Goal: Task Accomplishment & Management: Manage account settings

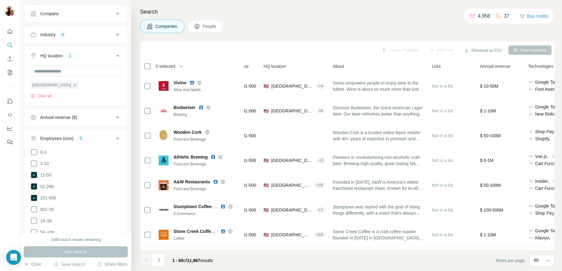
scroll to position [94, 0]
click at [77, 117] on div "Annual revenue ($)" at bounding box center [58, 116] width 37 height 6
click at [93, 117] on div "Annual revenue ($)" at bounding box center [71, 116] width 83 height 6
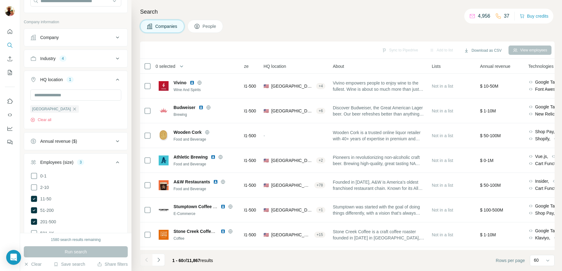
scroll to position [66, 0]
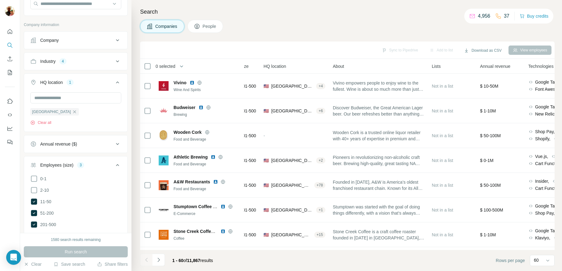
click at [79, 144] on div "Annual revenue ($)" at bounding box center [71, 144] width 83 height 6
click at [89, 141] on div "Annual revenue ($)" at bounding box center [71, 144] width 83 height 6
click at [488, 51] on button "Download as CSV" at bounding box center [482, 50] width 46 height 9
click at [489, 64] on div "Only current page (60)" at bounding box center [487, 63] width 58 height 11
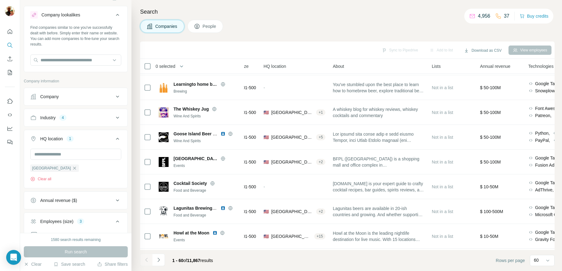
scroll to position [0, 0]
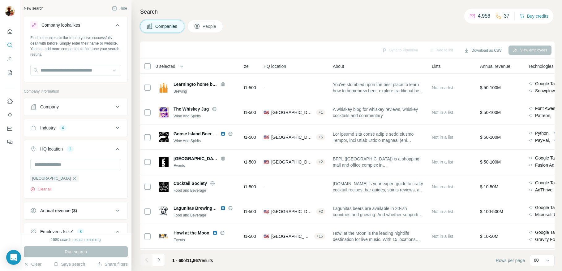
click at [66, 129] on div "4" at bounding box center [62, 128] width 7 height 6
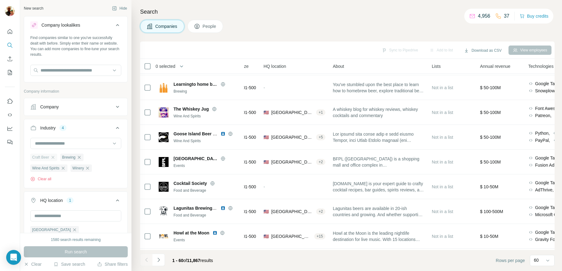
scroll to position [36, 0]
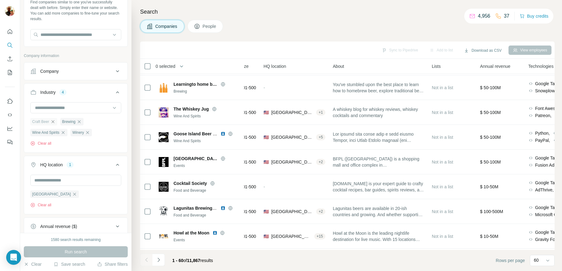
click at [53, 123] on icon "button" at bounding box center [52, 121] width 5 height 5
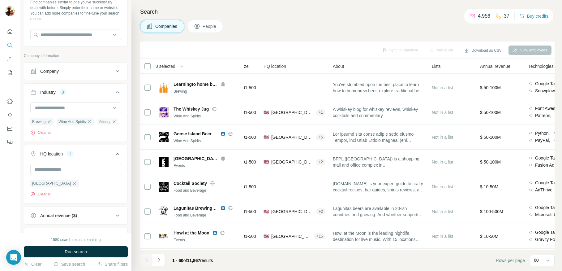
click at [113, 123] on icon "button" at bounding box center [114, 121] width 3 height 3
drag, startPoint x: 49, startPoint y: 124, endPoint x: 79, endPoint y: 124, distance: 30.0
click at [49, 124] on icon "button" at bounding box center [49, 121] width 5 height 5
click at [66, 122] on icon "button" at bounding box center [63, 121] width 5 height 5
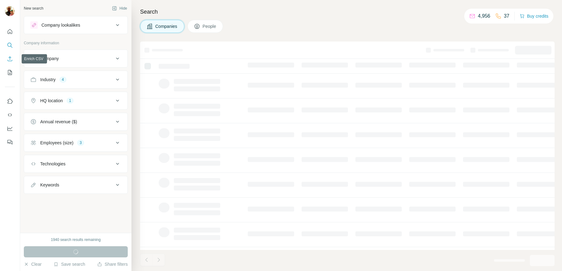
click at [10, 61] on icon "Enrich CSV" at bounding box center [10, 58] width 5 height 5
click at [11, 68] on button "My lists" at bounding box center [10, 72] width 10 height 11
click at [13, 72] on button "My lists" at bounding box center [10, 72] width 10 height 11
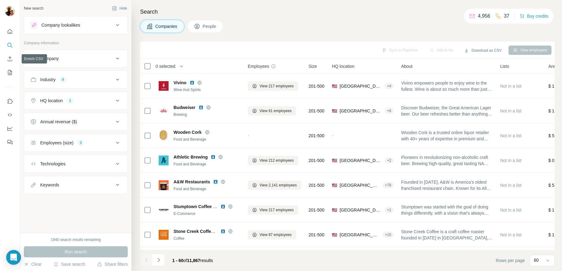
click at [11, 70] on icon "My lists" at bounding box center [10, 72] width 4 height 5
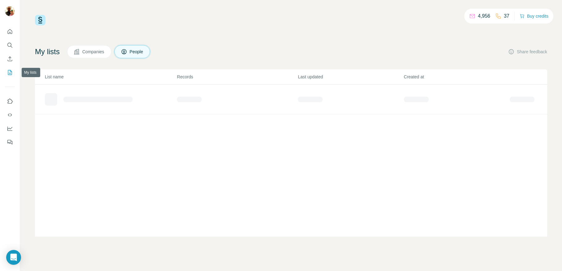
click at [8, 73] on icon "My lists" at bounding box center [10, 72] width 6 height 6
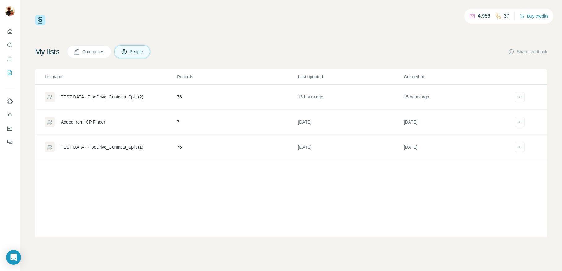
click at [105, 94] on div "TEST DATA - PipeDrive_Contacts_Split (2)" at bounding box center [102, 97] width 82 height 6
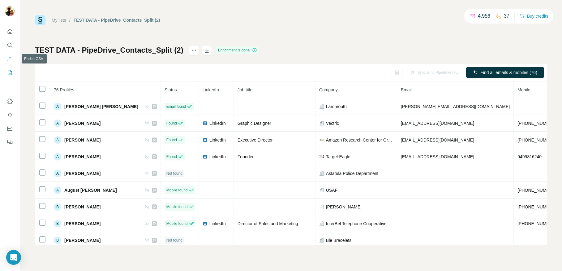
click at [9, 56] on icon "Enrich CSV" at bounding box center [10, 59] width 6 height 6
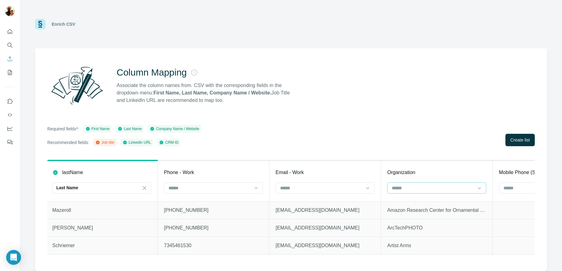
scroll to position [0, 380]
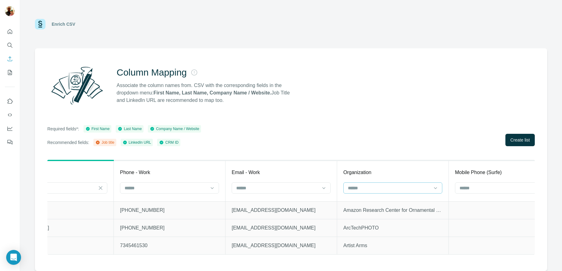
click at [402, 192] on div at bounding box center [388, 187] width 83 height 11
click at [393, 146] on div "Column Mapping Associate the column names from. CSV with the corresponding fiel…" at bounding box center [291, 159] width 512 height 222
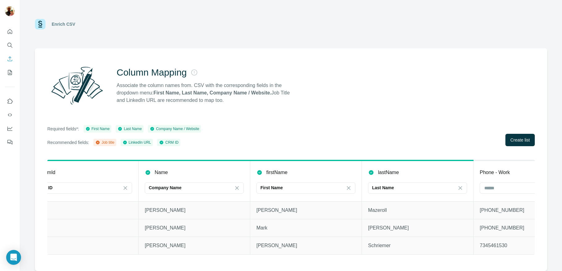
scroll to position [0, 0]
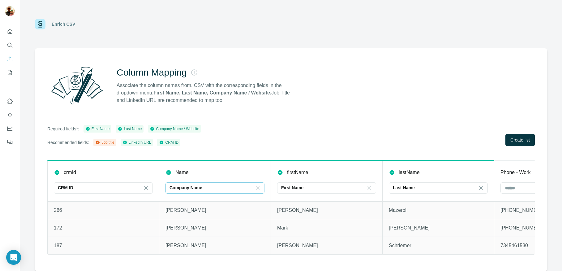
click at [258, 188] on icon at bounding box center [257, 187] width 3 height 3
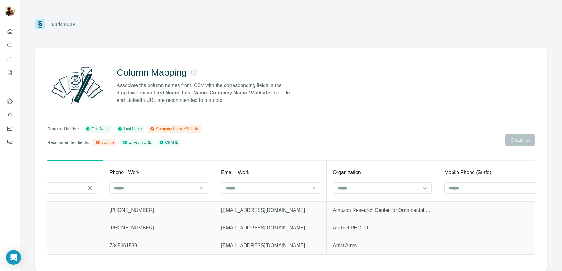
scroll to position [0, 441]
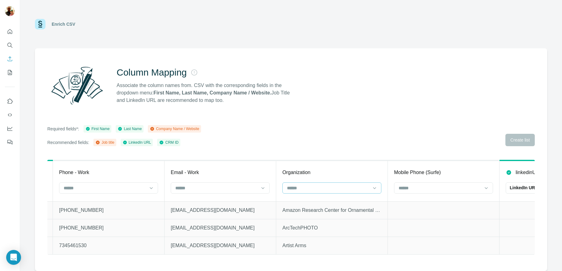
click at [337, 189] on input at bounding box center [327, 187] width 83 height 7
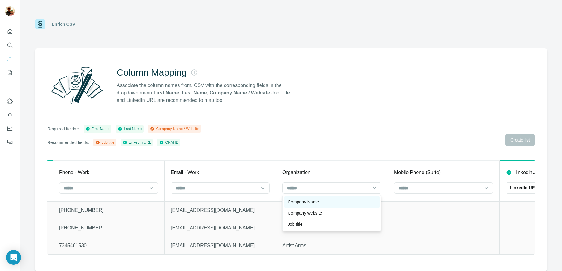
click at [331, 202] on div "Company Name" at bounding box center [332, 202] width 88 height 6
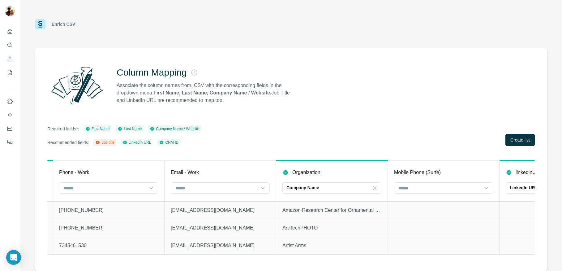
click at [367, 127] on div "Required fields*: First Name Last Name Company Name / Website Recommended field…" at bounding box center [290, 135] width 487 height 21
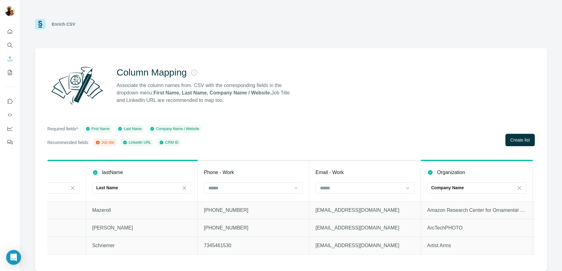
scroll to position [0, 296]
click at [11, 71] on icon "My lists" at bounding box center [10, 72] width 4 height 5
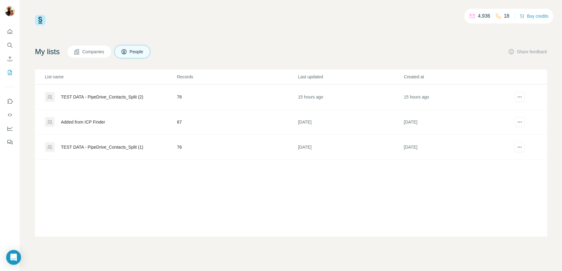
click at [98, 51] on span "Companies" at bounding box center [93, 52] width 23 height 6
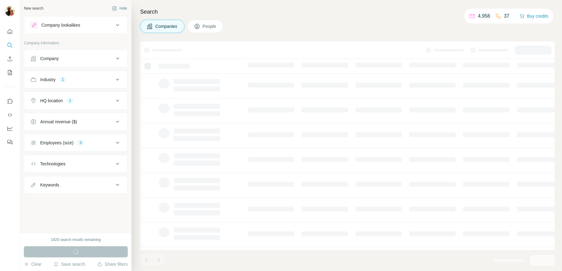
click at [63, 83] on button "Industry 1" at bounding box center [75, 79] width 103 height 15
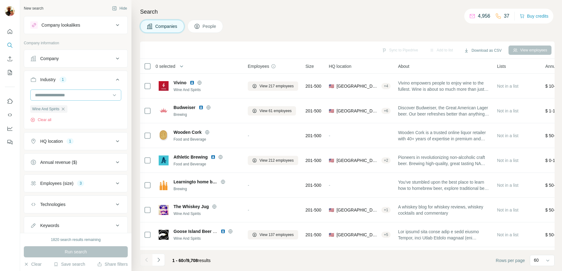
click at [61, 93] on input at bounding box center [72, 95] width 76 height 7
type input "*******"
click at [105, 108] on div "Fashion" at bounding box center [76, 109] width 80 height 6
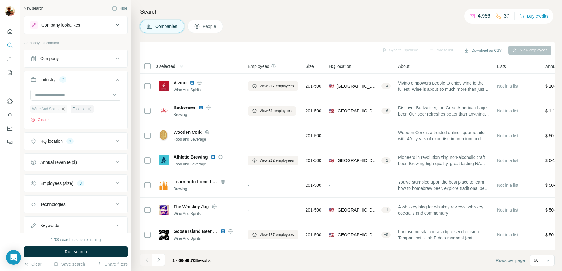
click at [65, 110] on icon "button" at bounding box center [63, 108] width 5 height 5
click at [60, 96] on input at bounding box center [72, 95] width 76 height 7
type input "*******"
type input "**********"
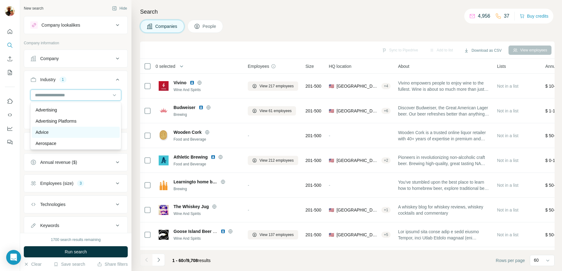
scroll to position [81, 0]
click at [131, 95] on div "Search Companies People Sync to Pipedrive Add to list Download as CSV View empl…" at bounding box center [346, 135] width 430 height 271
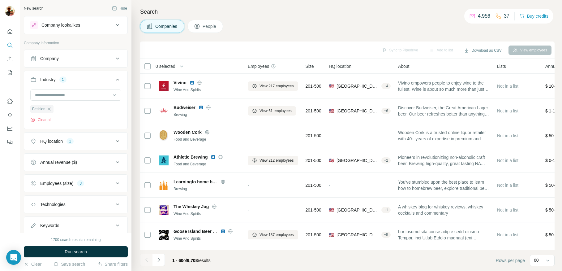
click at [92, 80] on div "Industry 1" at bounding box center [71, 79] width 83 height 6
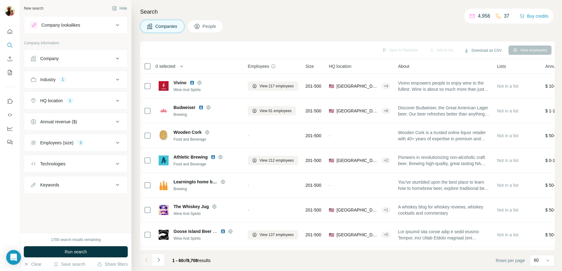
click at [87, 81] on div "Industry 1" at bounding box center [71, 79] width 83 height 6
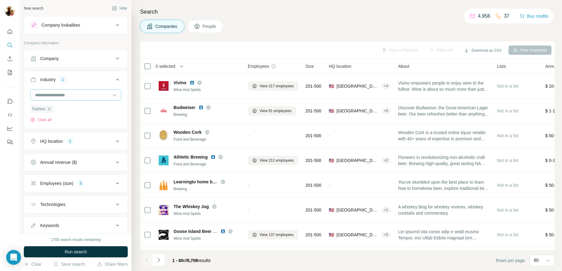
click at [79, 93] on input at bounding box center [72, 95] width 76 height 7
type input "******"
click at [137, 78] on div "Search Companies People Sync to Pipedrive Add to list Download as CSV View empl…" at bounding box center [346, 135] width 430 height 271
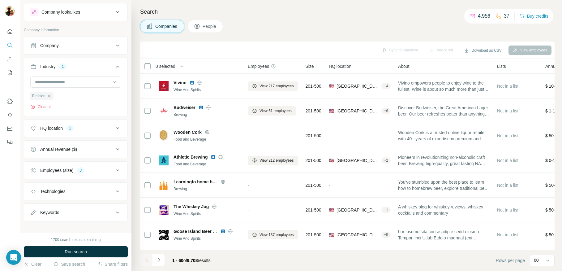
scroll to position [19, 0]
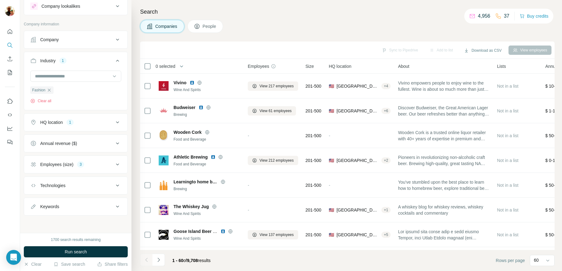
click at [88, 136] on button "Annual revenue ($)" at bounding box center [75, 143] width 103 height 15
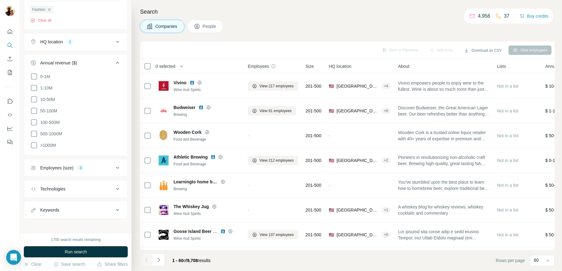
scroll to position [102, 0]
click at [79, 200] on button "Keywords" at bounding box center [75, 207] width 103 height 15
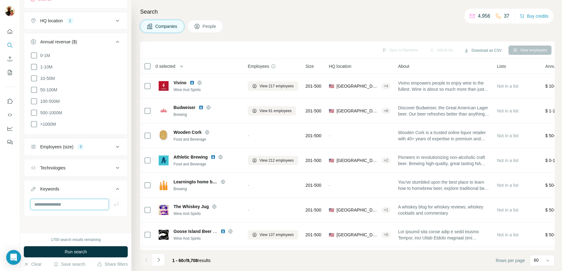
click at [73, 202] on input "text" at bounding box center [69, 204] width 79 height 11
click at [59, 249] on button "Run search" at bounding box center [76, 251] width 104 height 11
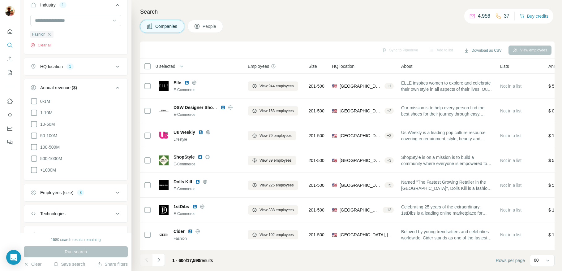
scroll to position [80, 0]
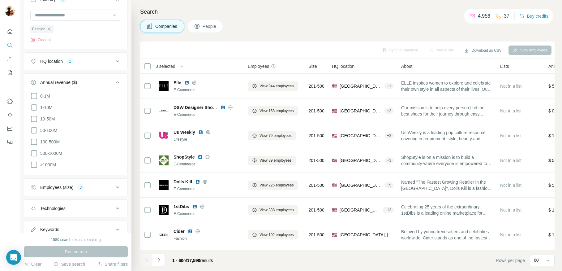
click at [72, 180] on button "Employees (size) 3" at bounding box center [75, 187] width 103 height 15
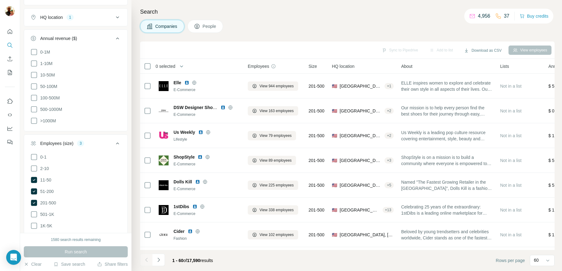
scroll to position [125, 0]
click at [72, 249] on span "Run search" at bounding box center [76, 251] width 22 height 6
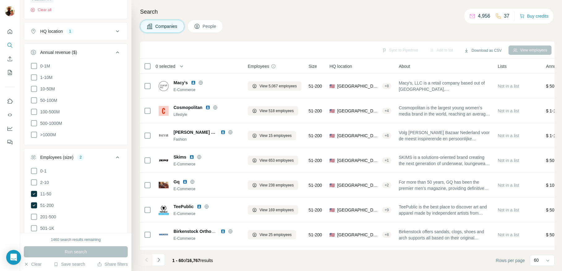
scroll to position [109, 0]
drag, startPoint x: 33, startPoint y: 66, endPoint x: 35, endPoint y: 76, distance: 10.5
click at [33, 66] on icon at bounding box center [33, 65] width 7 height 7
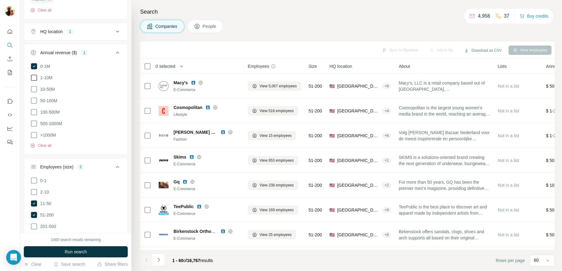
click at [35, 76] on icon at bounding box center [33, 77] width 7 height 7
click at [67, 252] on span "Run search" at bounding box center [76, 251] width 22 height 6
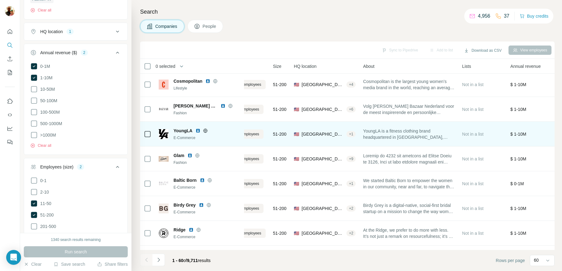
scroll to position [1, 32]
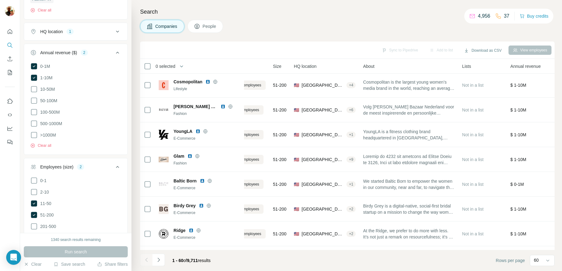
click at [201, 25] on button "People" at bounding box center [205, 26] width 36 height 13
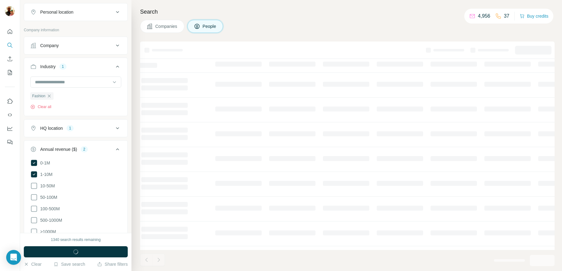
scroll to position [206, 0]
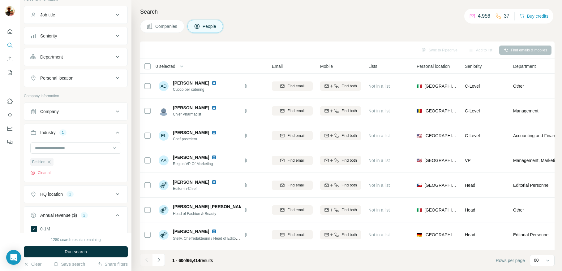
scroll to position [24, 0]
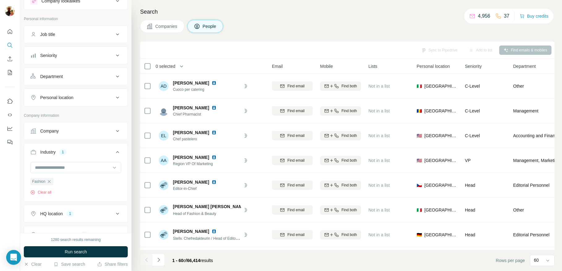
click at [77, 36] on div "Job title" at bounding box center [71, 34] width 83 height 6
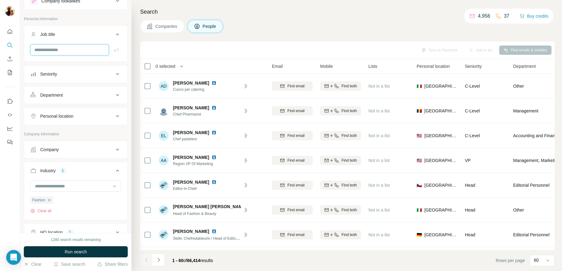
click at [66, 51] on input "text" at bounding box center [69, 49] width 79 height 11
type input "*********"
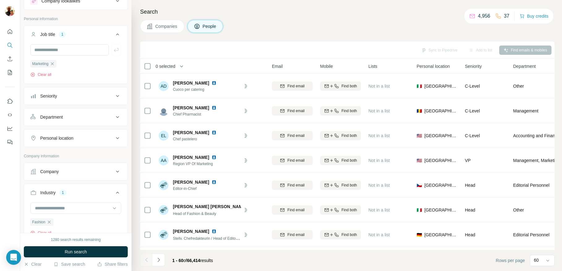
click at [63, 118] on div "Department" at bounding box center [51, 117] width 23 height 6
click at [66, 118] on div "Department" at bounding box center [71, 117] width 83 height 6
click at [75, 53] on input "text" at bounding box center [69, 49] width 79 height 11
drag, startPoint x: 53, startPoint y: 64, endPoint x: 55, endPoint y: 56, distance: 7.9
click at [53, 64] on icon "button" at bounding box center [52, 63] width 5 height 5
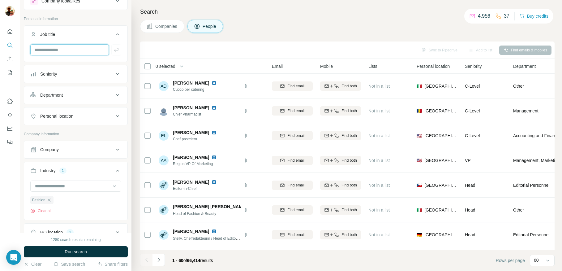
click at [58, 51] on input "text" at bounding box center [69, 49] width 79 height 11
type input "*******"
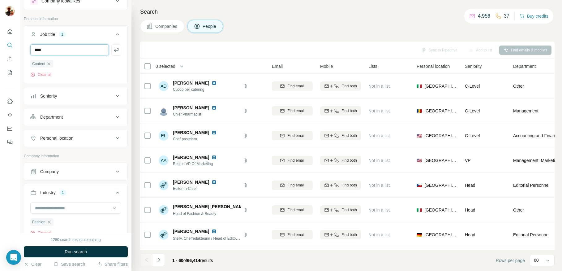
type input "****"
drag, startPoint x: 79, startPoint y: 253, endPoint x: 124, endPoint y: 211, distance: 61.9
click at [80, 253] on span "Run search" at bounding box center [76, 251] width 22 height 6
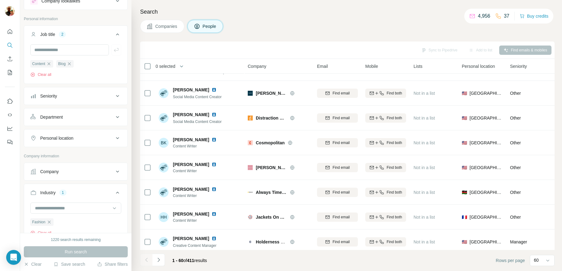
scroll to position [424, 0]
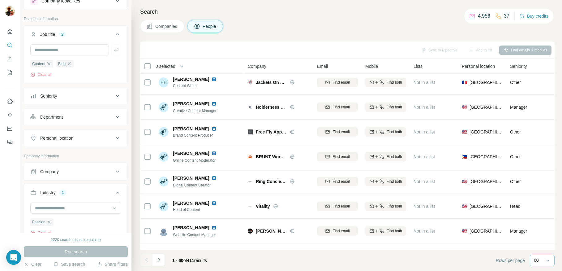
click at [543, 263] on div "60" at bounding box center [541, 260] width 15 height 11
click at [475, 257] on footer "1 - 60 of 411 results Rows per page 60" at bounding box center [347, 260] width 414 height 21
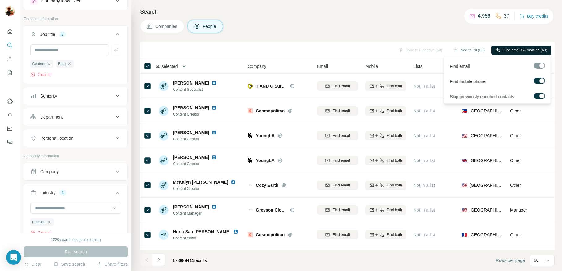
click at [508, 50] on span "Find emails & mobiles (60)" at bounding box center [525, 50] width 44 height 6
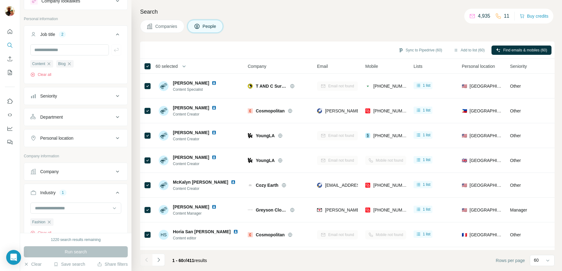
drag, startPoint x: 469, startPoint y: 49, endPoint x: 452, endPoint y: 57, distance: 18.4
click at [469, 49] on button "Add to list (60)" at bounding box center [469, 49] width 40 height 9
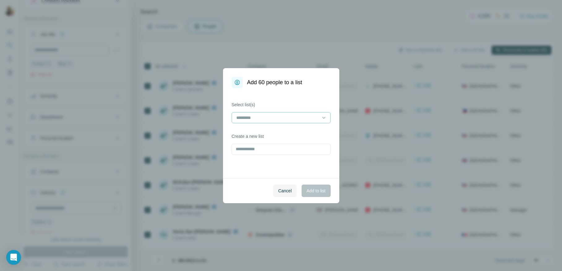
click at [273, 117] on input at bounding box center [277, 117] width 83 height 7
click at [287, 104] on label "Select list(s)" at bounding box center [281, 104] width 99 height 6
click at [275, 145] on input "text" at bounding box center [281, 148] width 99 height 11
type input "**********"
click at [307, 193] on span "Add to list" at bounding box center [315, 190] width 19 height 6
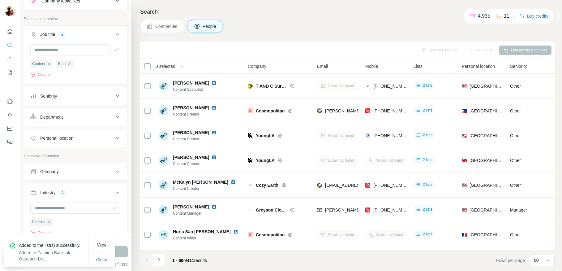
click at [105, 243] on button "View" at bounding box center [101, 244] width 18 height 11
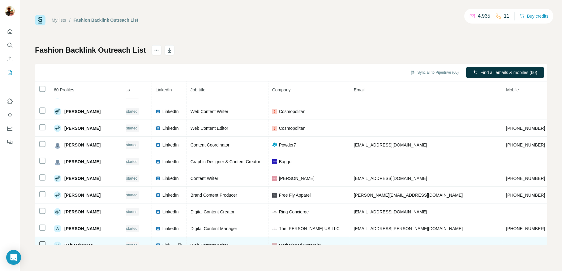
scroll to position [0, 12]
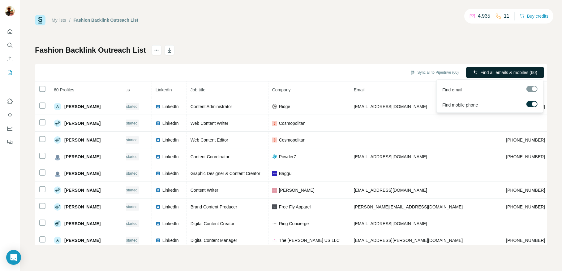
click at [517, 74] on span "Find all emails & mobiles (60)" at bounding box center [508, 72] width 57 height 6
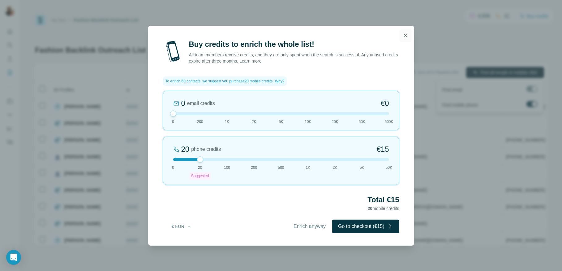
click at [404, 36] on icon "button" at bounding box center [405, 35] width 6 height 6
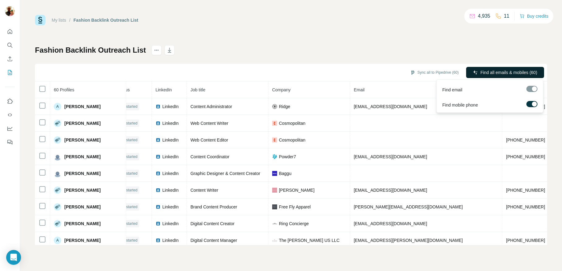
click at [531, 103] on label at bounding box center [531, 104] width 11 height 6
click at [523, 73] on span "Find all emails (60)" at bounding box center [519, 72] width 36 height 6
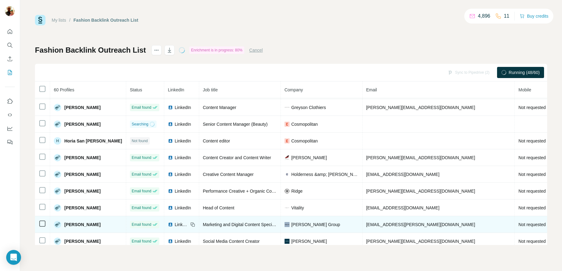
scroll to position [401, 0]
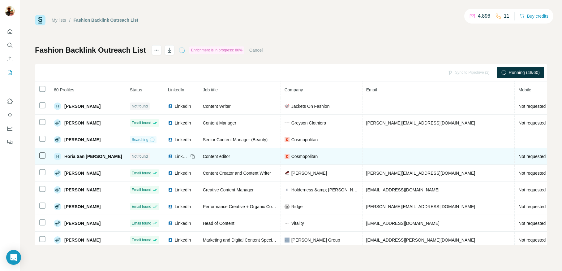
click at [46, 156] on td at bounding box center [42, 156] width 15 height 17
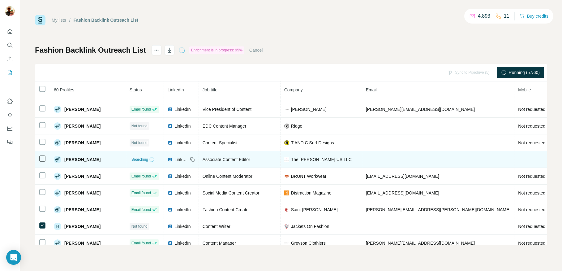
scroll to position [277, 0]
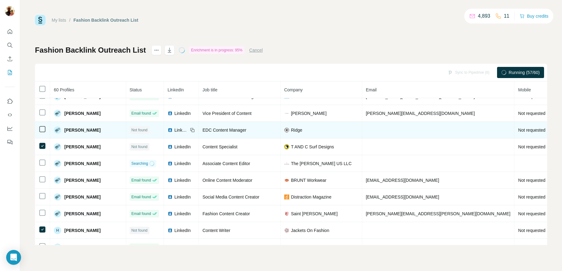
click at [39, 130] on icon at bounding box center [42, 128] width 7 height 7
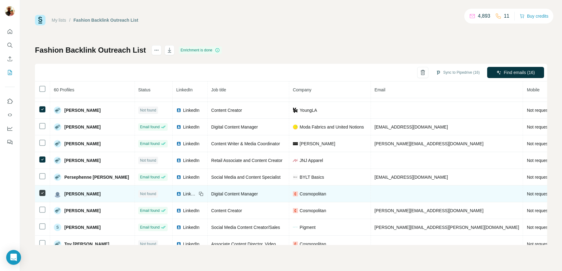
scroll to position [804, 0]
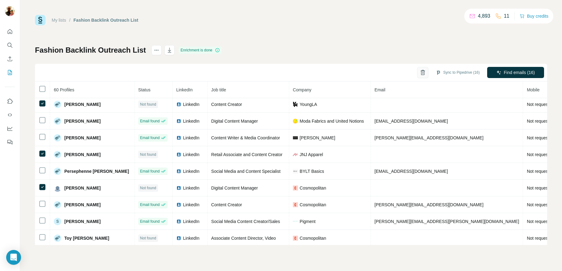
click at [420, 72] on icon "button" at bounding box center [423, 72] width 6 height 6
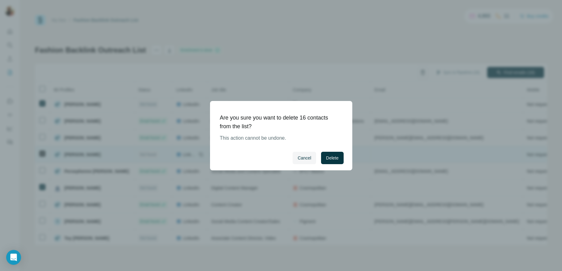
click at [339, 156] on button "Delete" at bounding box center [332, 158] width 22 height 12
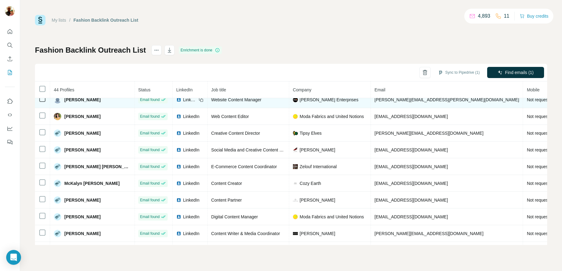
scroll to position [473, 0]
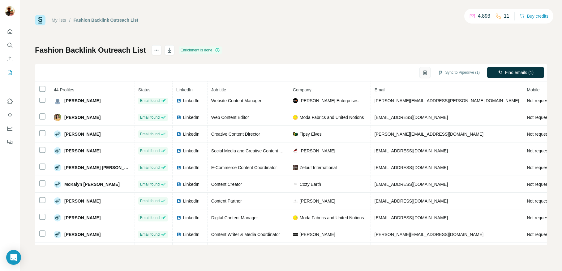
click at [422, 73] on icon "button" at bounding box center [425, 72] width 6 height 6
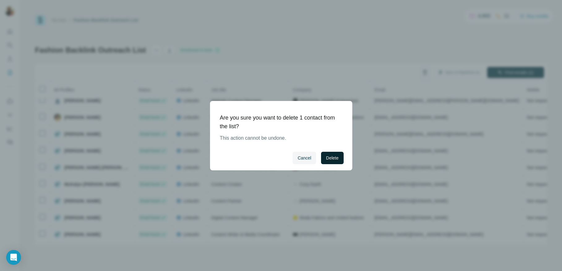
click at [329, 162] on button "Delete" at bounding box center [332, 158] width 22 height 12
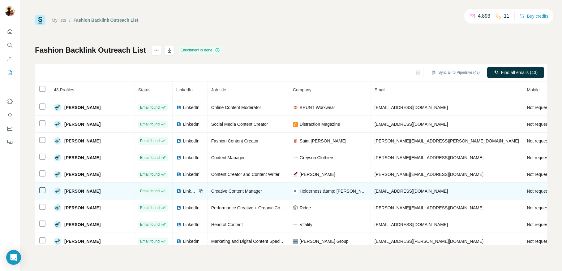
scroll to position [0, 0]
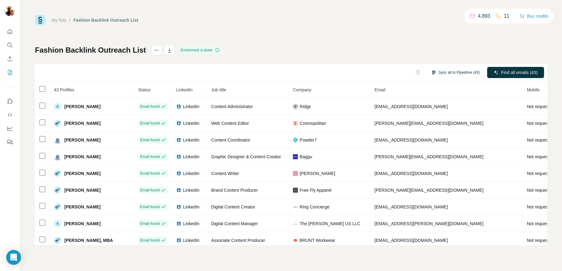
click at [456, 70] on button "Sync all to Pipedrive (43)" at bounding box center [455, 72] width 57 height 9
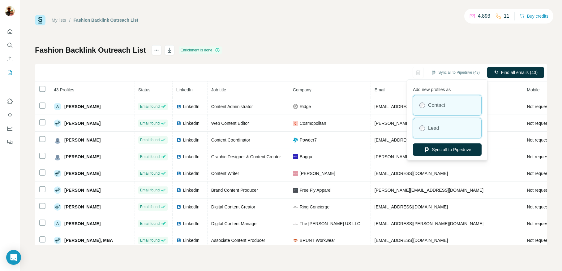
click at [441, 127] on div "Lead" at bounding box center [447, 128] width 68 height 20
click at [406, 48] on div "Fashion Backlink Outreach List Enrichment is done Sync all to Pipedrive (43) Fi…" at bounding box center [291, 144] width 512 height 199
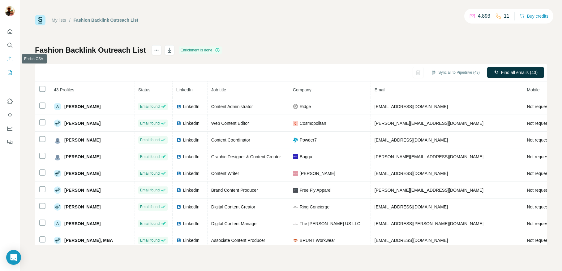
click at [11, 58] on icon "Enrich CSV" at bounding box center [10, 59] width 6 height 6
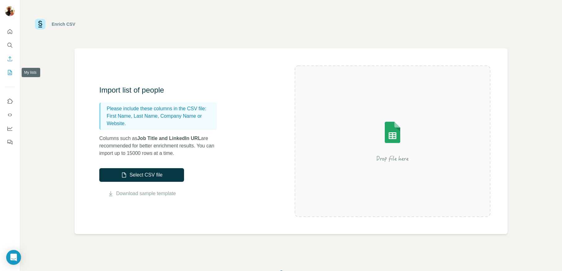
click at [11, 75] on icon "My lists" at bounding box center [10, 72] width 6 height 6
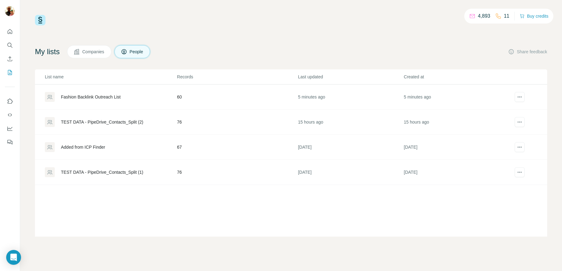
click at [478, 17] on p "4,893" at bounding box center [484, 15] width 12 height 7
click at [473, 15] on div "4,893" at bounding box center [479, 15] width 21 height 7
click at [530, 13] on button "Buy credits" at bounding box center [533, 16] width 29 height 9
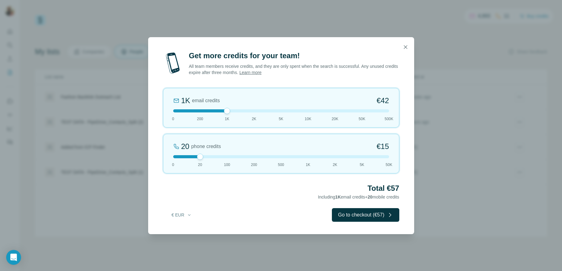
drag, startPoint x: 200, startPoint y: 112, endPoint x: 237, endPoint y: 107, distance: 37.7
click at [237, 107] on div "1K email credits €42 0 200 1K 2K 5K 10K 20K 50K 500K" at bounding box center [281, 108] width 236 height 40
click at [405, 47] on icon "button" at bounding box center [405, 47] width 6 height 6
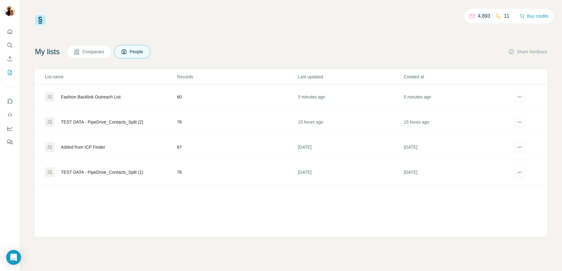
click at [312, 35] on div "4,893 11 Buy credits My lists Companies People Share feedback List name Records…" at bounding box center [291, 125] width 512 height 221
